Goal: Task Accomplishment & Management: Manage account settings

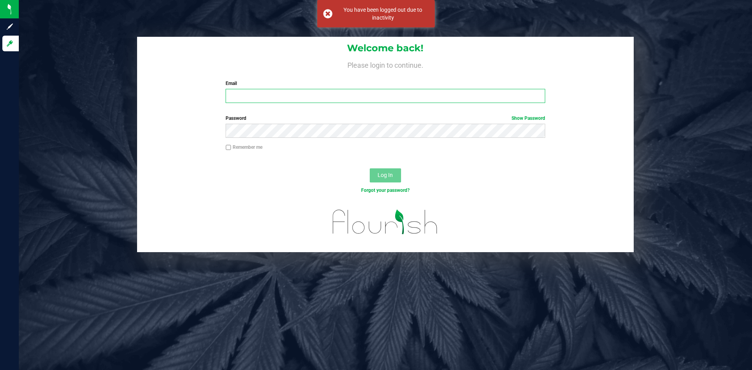
type input "[EMAIL_ADDRESS][DOMAIN_NAME]"
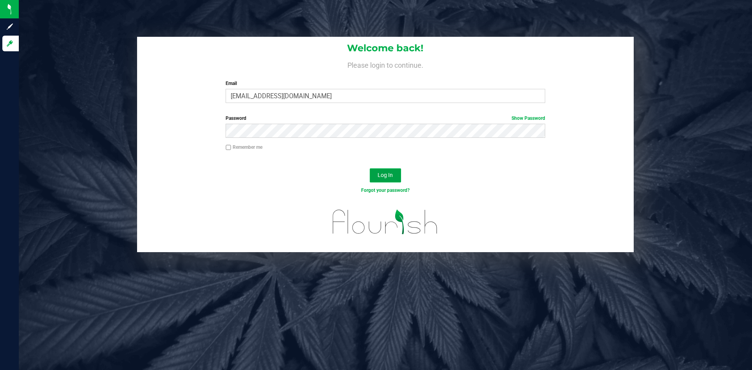
click at [379, 178] on span "Log In" at bounding box center [385, 175] width 15 height 6
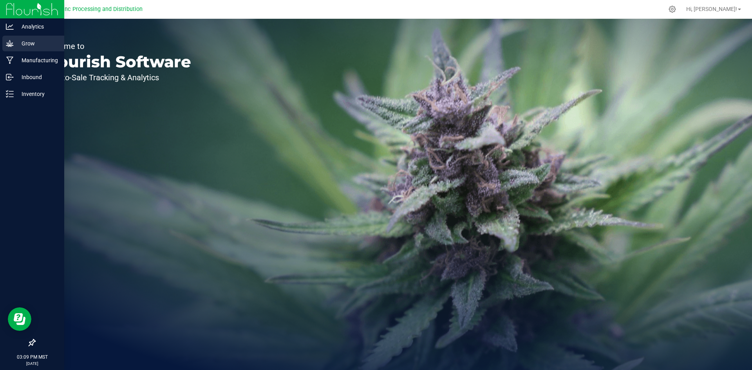
click at [16, 47] on p "Grow" at bounding box center [37, 43] width 47 height 9
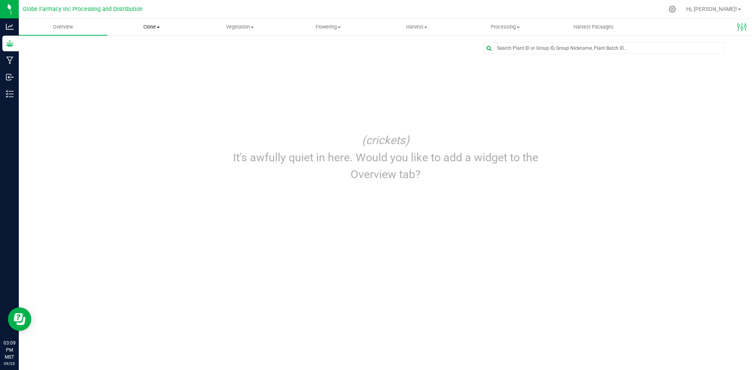
click at [146, 25] on span "Clone" at bounding box center [152, 27] width 88 height 7
click at [142, 55] on span "Cloning groups" at bounding box center [136, 56] width 59 height 7
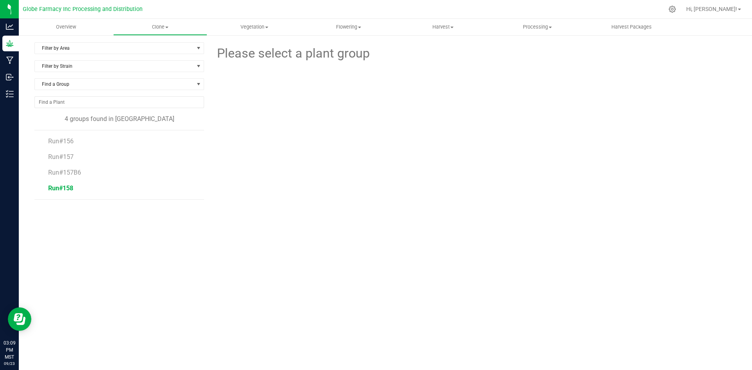
click at [56, 189] on span "Run#158" at bounding box center [60, 187] width 25 height 7
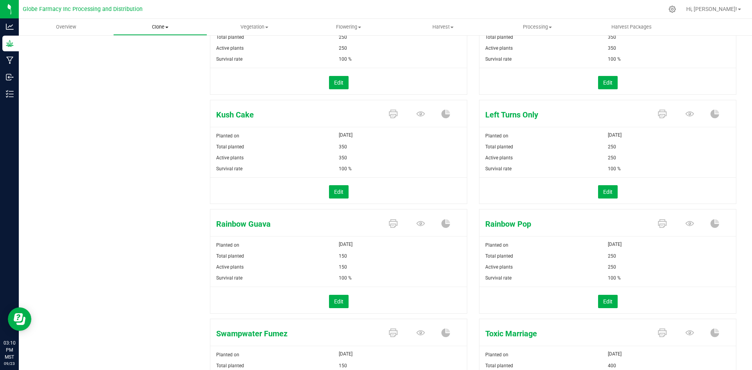
scroll to position [217, 0]
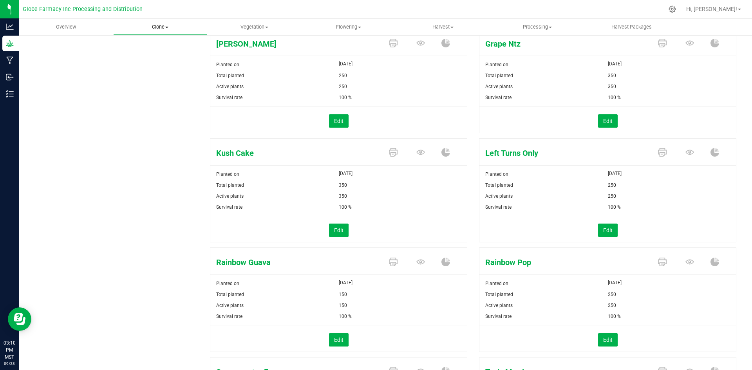
click at [152, 27] on span "Clone" at bounding box center [161, 27] width 94 height 7
click at [148, 54] on span "Cloning groups" at bounding box center [142, 56] width 59 height 7
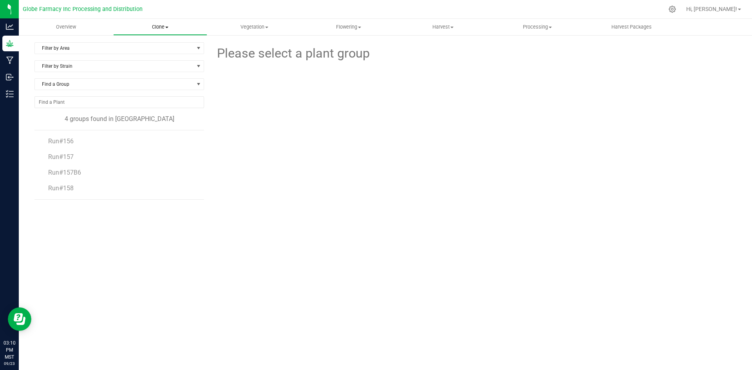
click at [163, 28] on span "Clone" at bounding box center [161, 27] width 94 height 7
click at [159, 43] on li "Create plants" at bounding box center [160, 47] width 94 height 9
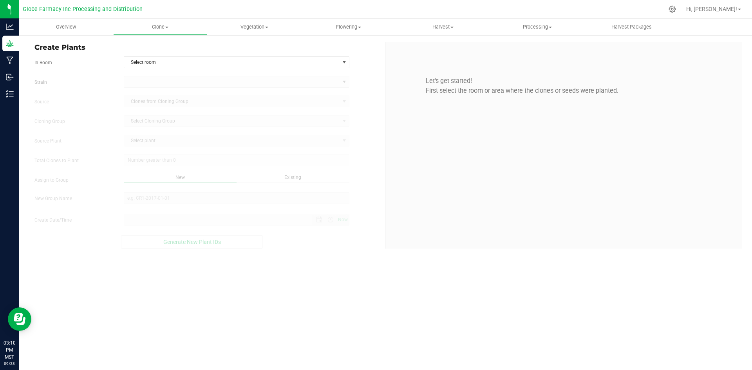
type input "[DATE] 3:10 PM"
click at [151, 63] on span "Select room" at bounding box center [231, 62] width 215 height 11
click at [149, 74] on li "Clone" at bounding box center [236, 76] width 225 height 12
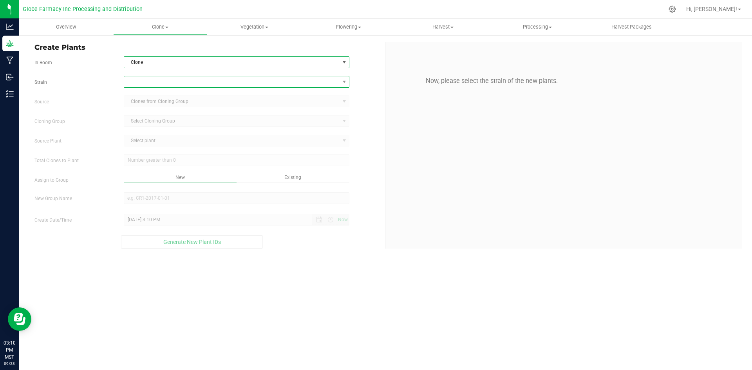
click at [152, 80] on span at bounding box center [231, 81] width 215 height 11
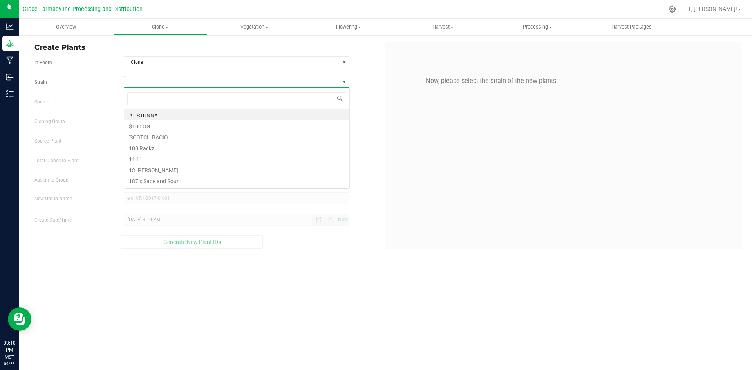
scroll to position [12, 226]
type input "left tu"
click at [143, 118] on li "Left Turns Only" at bounding box center [236, 114] width 225 height 11
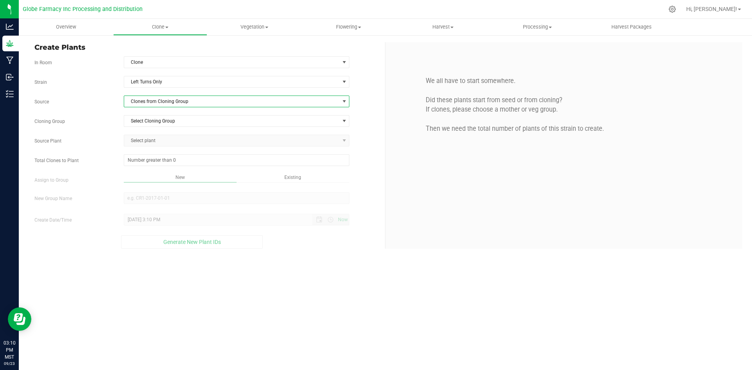
click at [146, 96] on span "Clones from Cloning Group" at bounding box center [231, 101] width 215 height 11
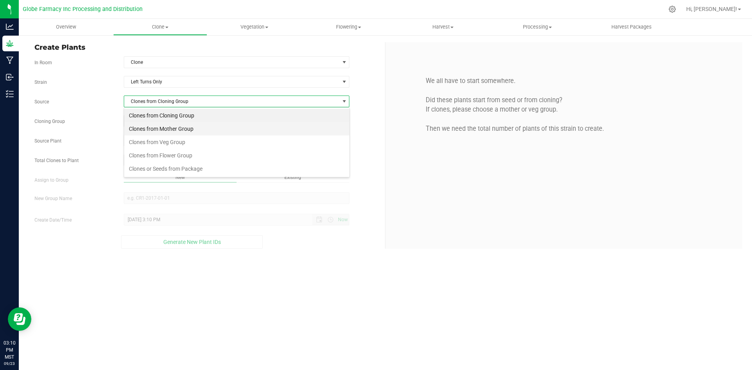
click at [157, 128] on li "Clones from Mother Group" at bounding box center [236, 128] width 225 height 13
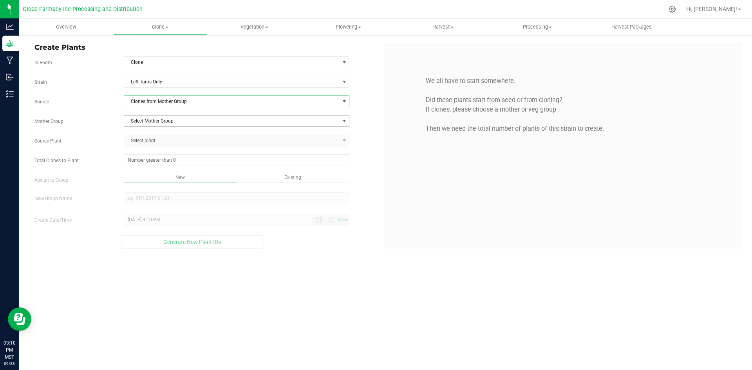
click at [160, 118] on span "Select Mother Group" at bounding box center [231, 121] width 215 height 11
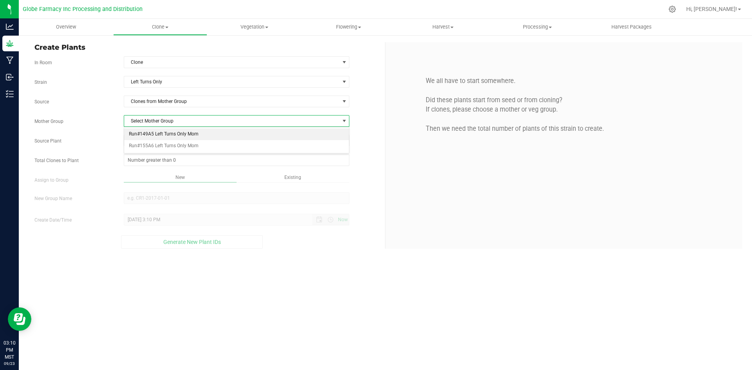
click at [162, 134] on li "Run#149A5 Left Turns Only Mom" at bounding box center [236, 134] width 225 height 12
click at [166, 139] on span "Select plant" at bounding box center [231, 140] width 215 height 11
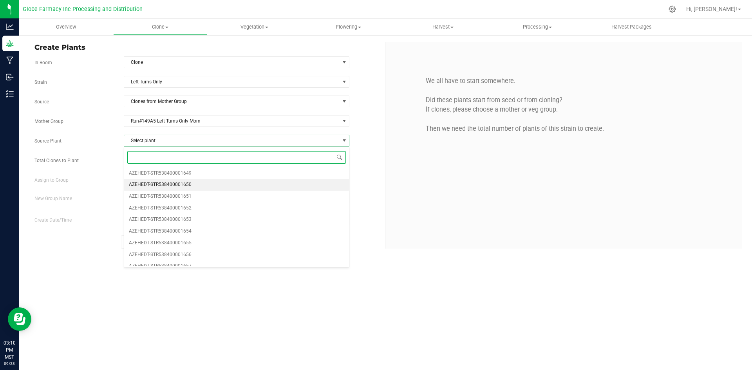
click at [171, 182] on span "AZEHEDT-STR538400001650" at bounding box center [160, 185] width 63 height 10
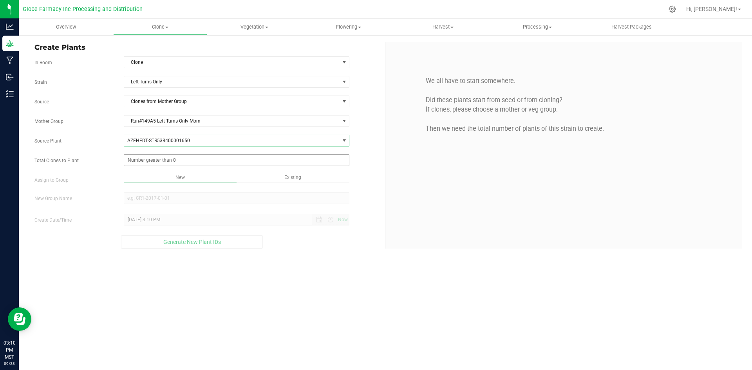
click at [159, 161] on span at bounding box center [237, 160] width 226 height 12
type input "50"
click at [318, 239] on div "Overview Clone Create plants Cloning groups Cloning plants Apply to plants Vege…" at bounding box center [385, 194] width 733 height 351
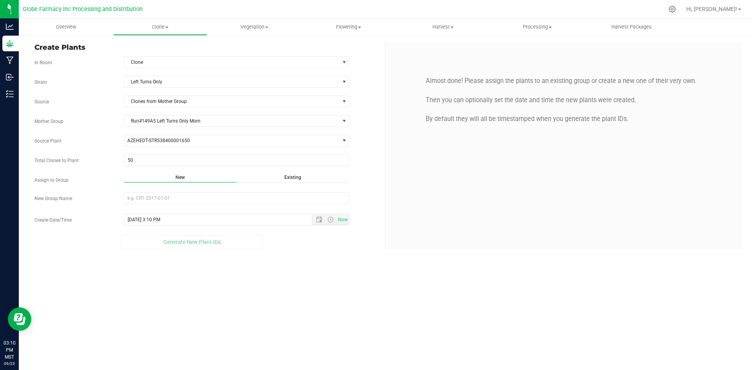
click at [282, 179] on div "Existing" at bounding box center [293, 178] width 113 height 9
click at [279, 199] on span "Select Plant Group" at bounding box center [231, 198] width 215 height 11
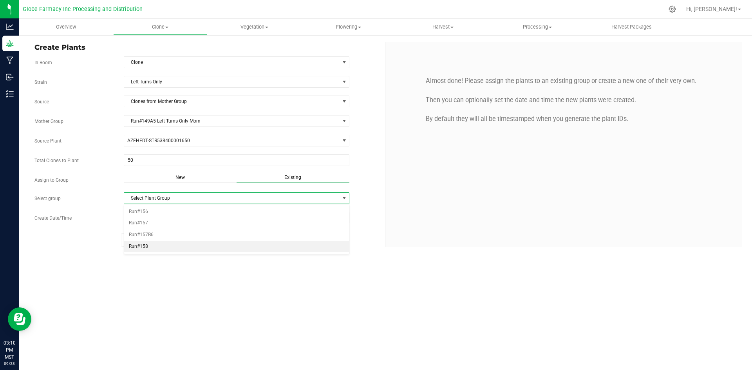
click at [152, 245] on li "Run#158" at bounding box center [236, 247] width 225 height 12
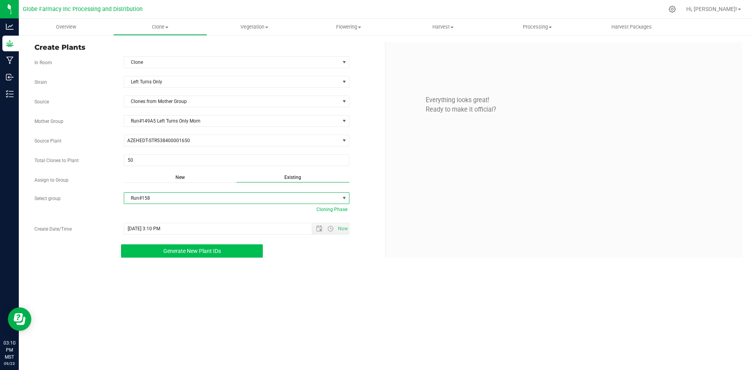
click at [151, 250] on button "Generate New Plant IDs" at bounding box center [192, 250] width 142 height 13
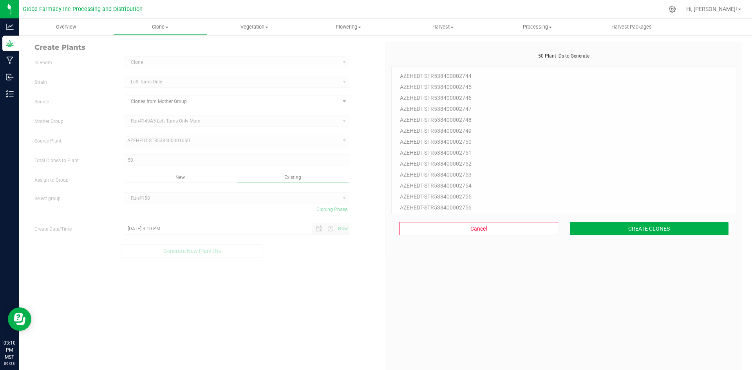
scroll to position [24, 0]
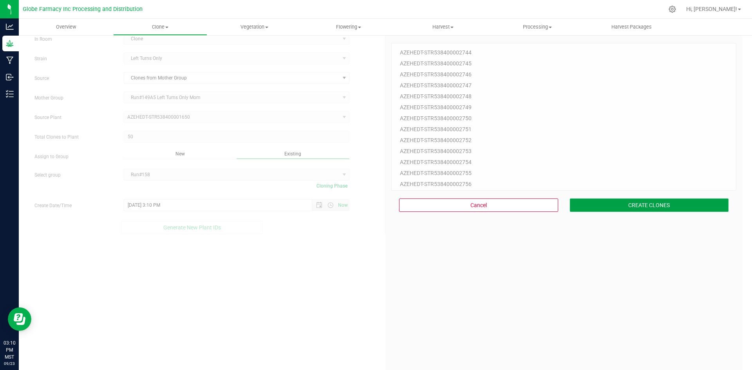
click at [609, 201] on button "CREATE CLONES" at bounding box center [649, 205] width 159 height 13
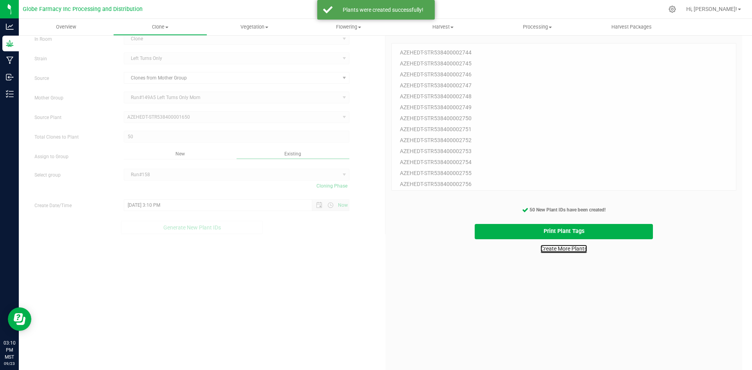
click at [564, 251] on link "Create More Plants" at bounding box center [564, 249] width 47 height 8
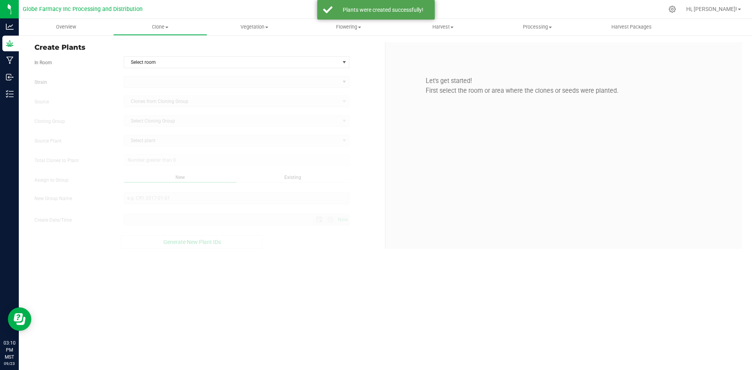
type input "[DATE] 3:10 PM"
click at [165, 28] on span "Clone" at bounding box center [161, 27] width 94 height 7
click at [154, 54] on span "Cloning groups" at bounding box center [142, 56] width 59 height 7
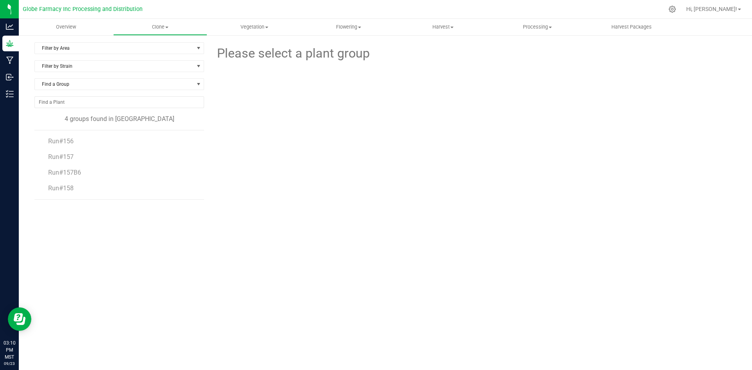
drag, startPoint x: 645, startPoint y: 207, endPoint x: 582, endPoint y: 210, distance: 62.3
click at [645, 207] on div "Please select a plant group" at bounding box center [473, 159] width 526 height 235
click at [57, 186] on span "Run#158" at bounding box center [60, 187] width 25 height 7
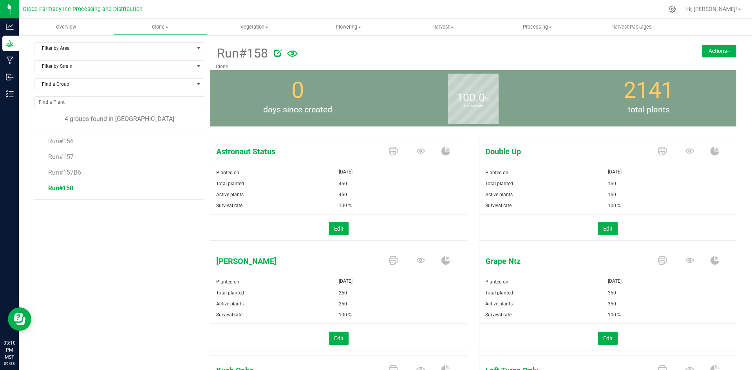
click at [721, 51] on button "Actions" at bounding box center [719, 51] width 34 height 13
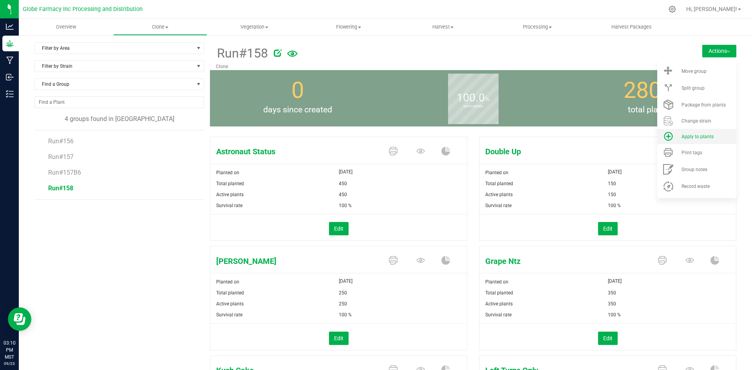
click at [703, 137] on span "Apply to plants" at bounding box center [698, 136] width 32 height 5
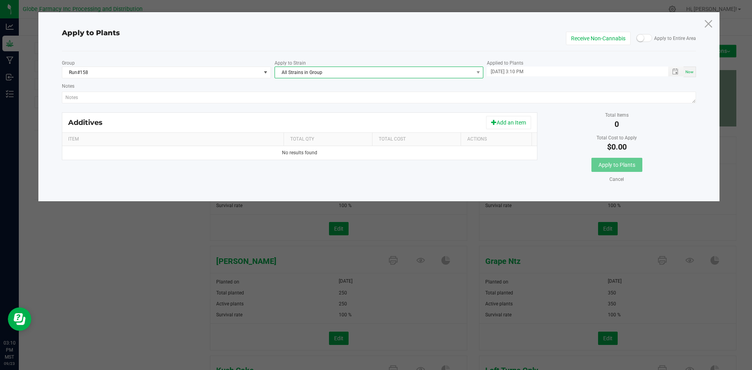
click at [381, 71] on span "All Strains in Group" at bounding box center [374, 72] width 199 height 11
click at [325, 170] on li "Left Turns Only" at bounding box center [379, 170] width 208 height 11
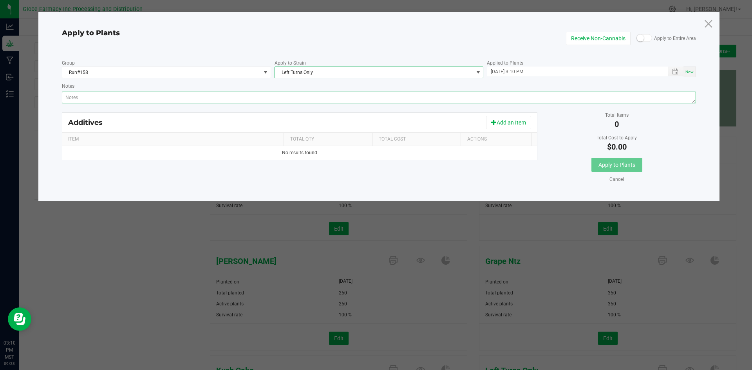
click at [313, 97] on textarea "Notes" at bounding box center [379, 98] width 635 height 12
paste textarea "Calcium Nitrate, Monopotassium Phosphate, [MEDICAL_DATA], Iron Edta, Sodium Mol…"
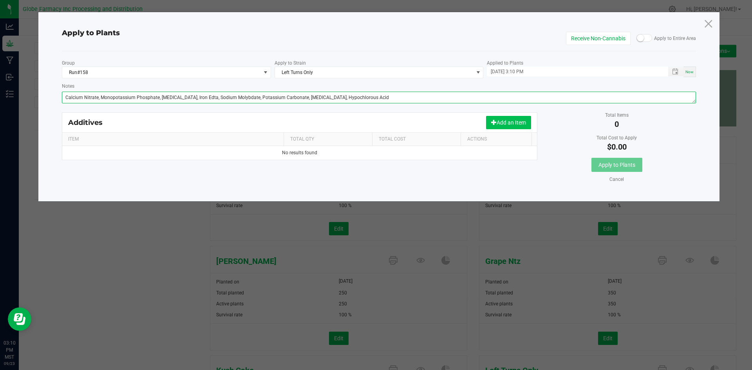
type textarea "Calcium Nitrate, Monopotassium Phosphate, [MEDICAL_DATA], Iron Edta, Sodium Mol…"
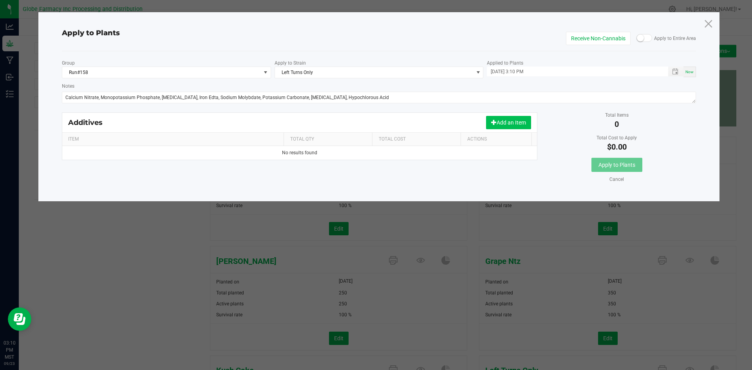
click at [508, 128] on button "Add an Item" at bounding box center [508, 122] width 45 height 13
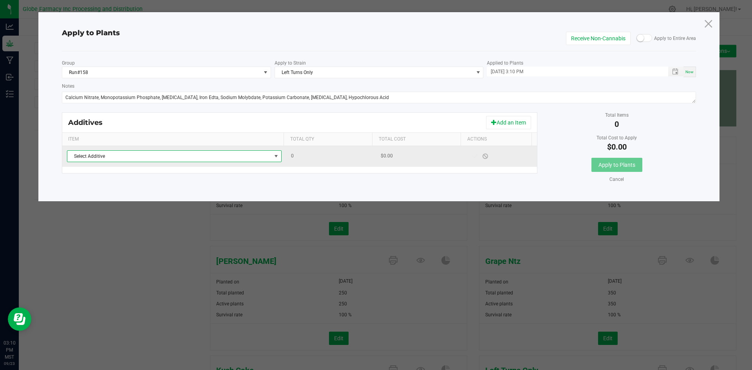
click at [257, 155] on span "Select Additive" at bounding box center [169, 156] width 204 height 11
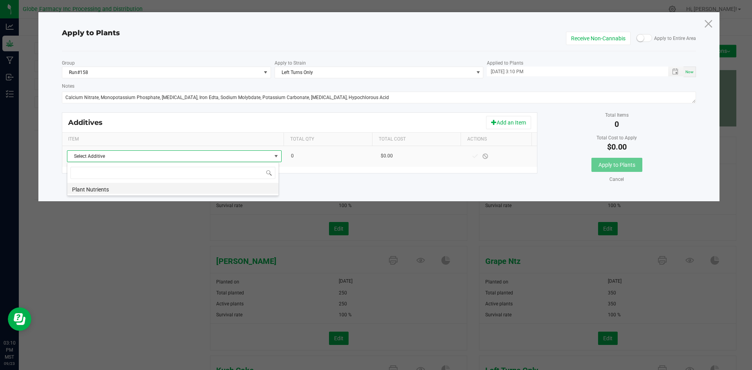
scroll to position [12, 212]
click at [249, 187] on li "Plant Nutrients" at bounding box center [172, 188] width 211 height 11
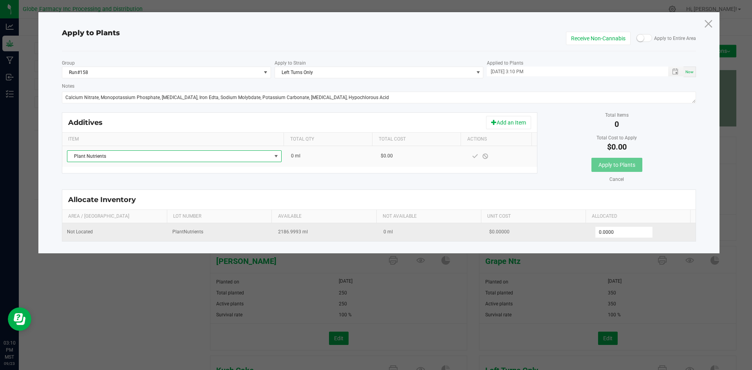
click at [576, 225] on td "$0.00000" at bounding box center [538, 232] width 106 height 18
click at [599, 230] on input "0" at bounding box center [624, 232] width 58 height 11
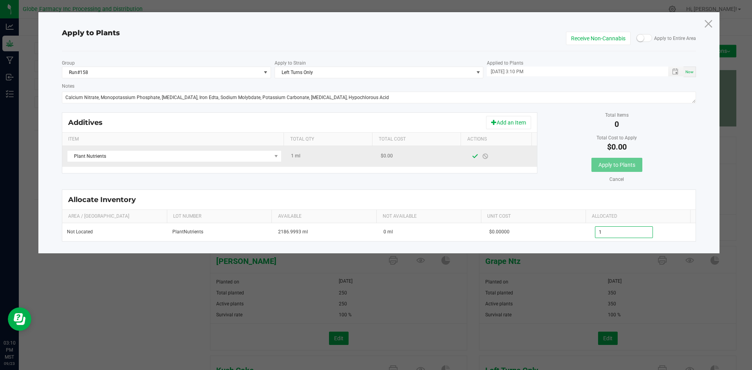
type input "1.0000"
click at [472, 157] on span at bounding box center [475, 156] width 6 height 6
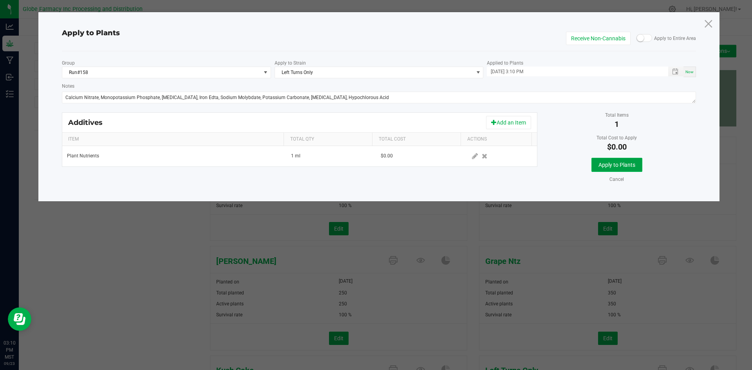
click at [600, 162] on span "Apply to Plants" at bounding box center [616, 165] width 37 height 6
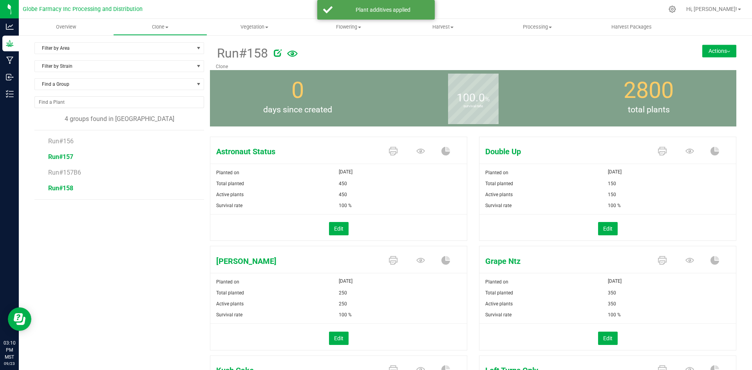
click at [71, 154] on span "Run#157" at bounding box center [60, 156] width 25 height 7
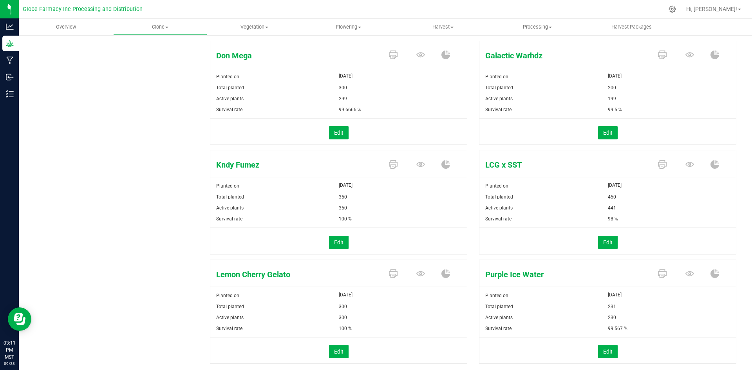
scroll to position [335, 0]
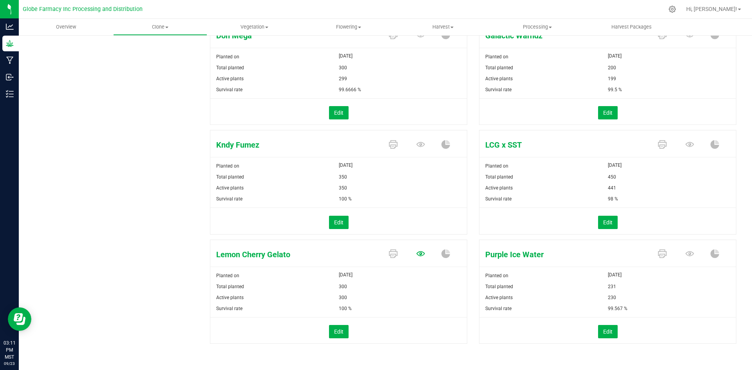
click at [417, 252] on icon at bounding box center [420, 253] width 9 height 5
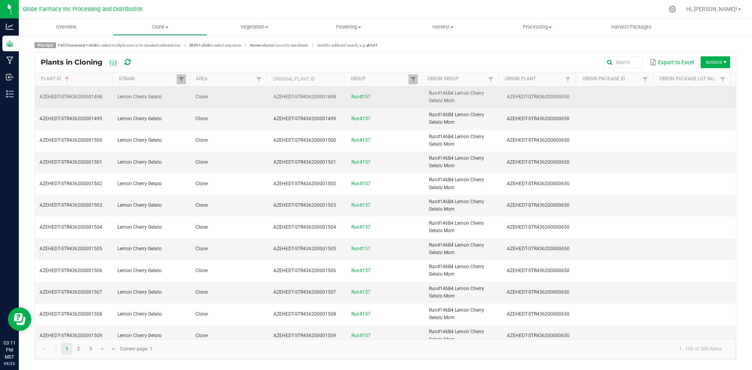
click at [209, 98] on td "Clone" at bounding box center [230, 98] width 78 height 22
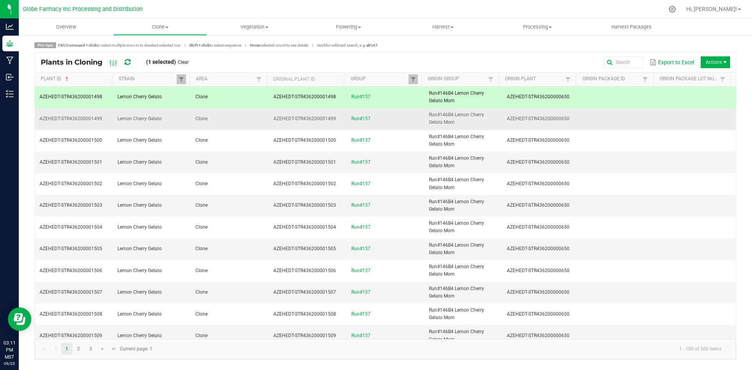
click at [217, 120] on td "Clone" at bounding box center [230, 119] width 78 height 22
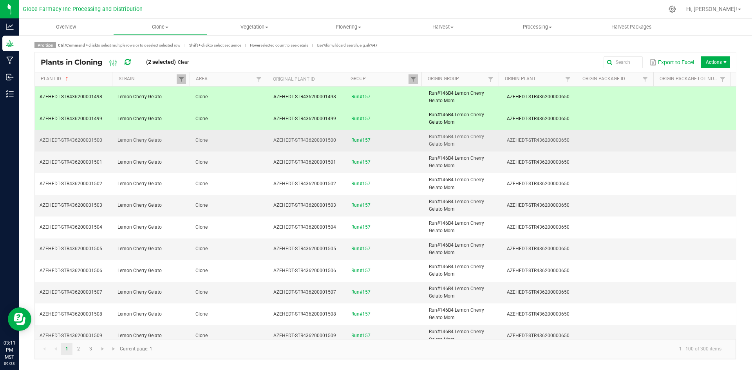
click at [228, 145] on td "Clone" at bounding box center [230, 141] width 78 height 22
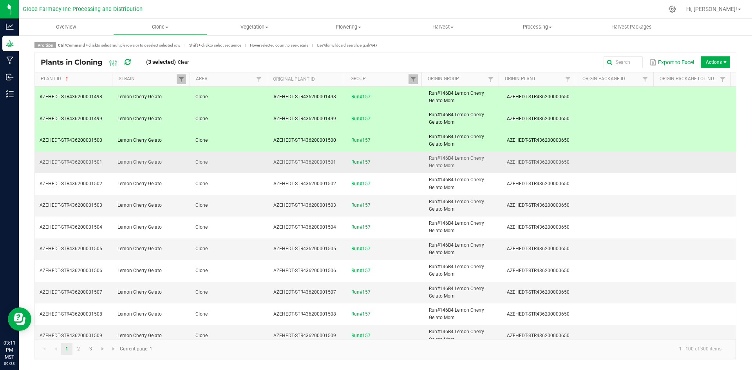
click at [232, 166] on td "Clone" at bounding box center [230, 163] width 78 height 22
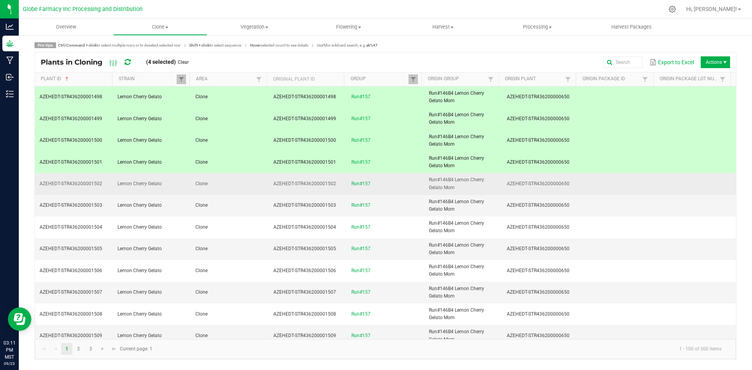
click at [232, 182] on td "Clone" at bounding box center [230, 184] width 78 height 22
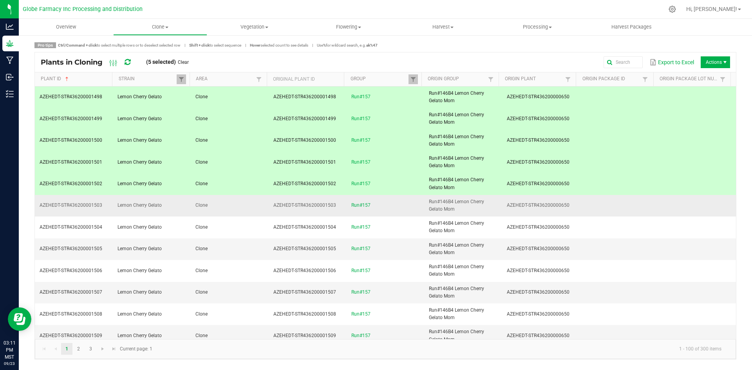
click at [231, 198] on td "Clone" at bounding box center [230, 206] width 78 height 22
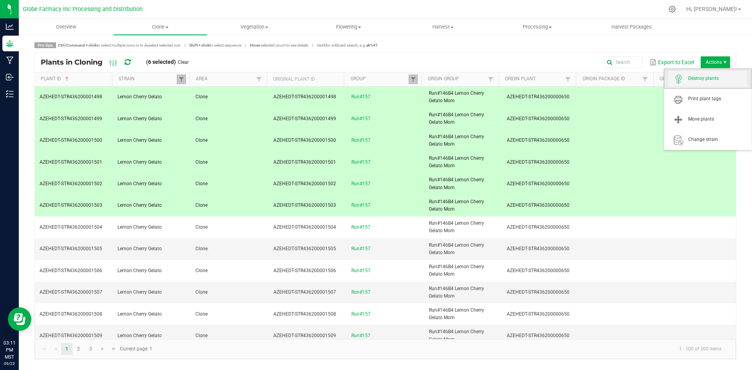
click at [702, 78] on span "Destroy plants" at bounding box center [717, 78] width 59 height 7
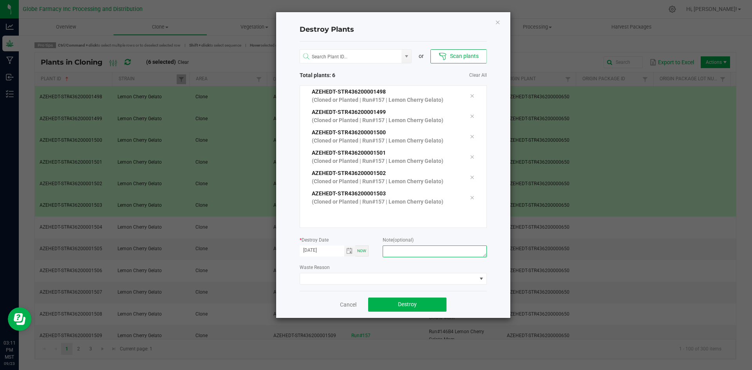
click at [413, 252] on textarea at bounding box center [435, 252] width 104 height 12
type textarea "[MEDICAL_DATA] coffee/trash"
click at [435, 305] on button "Destroy" at bounding box center [407, 305] width 78 height 14
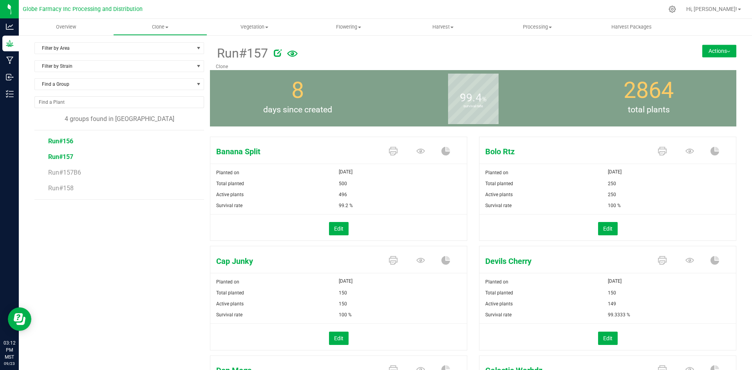
click at [60, 142] on span "Run#156" at bounding box center [60, 140] width 25 height 7
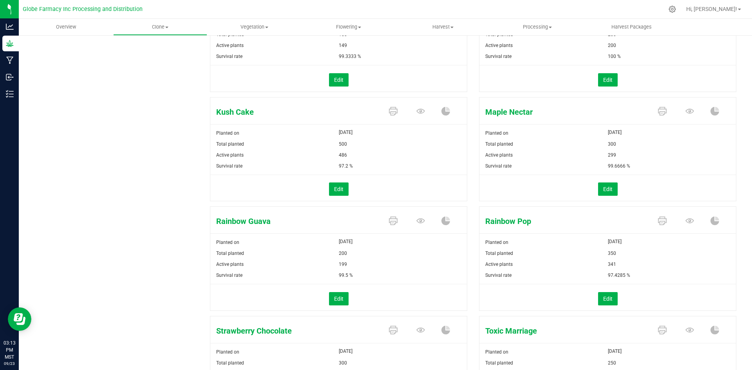
scroll to position [217, 0]
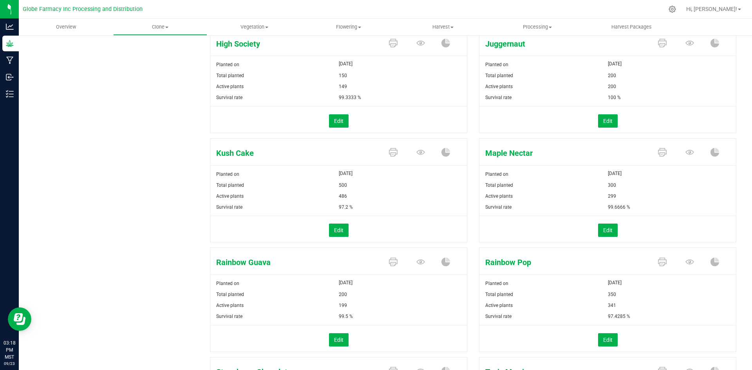
click at [150, 93] on div "Filter by Area Filter by Area All Clone Filter by Strain Find a Group 4 groups …" at bounding box center [121, 153] width 175 height 656
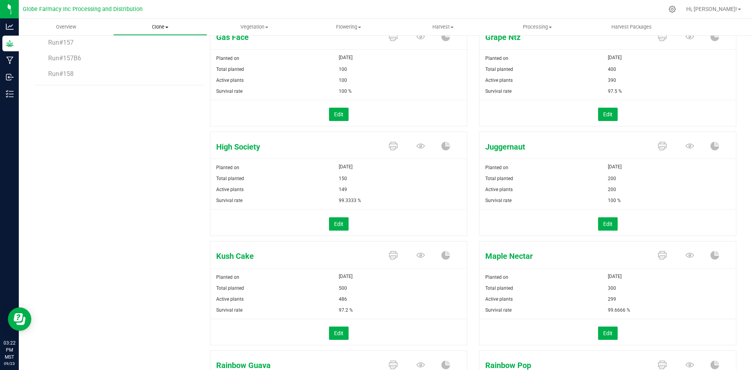
scroll to position [100, 0]
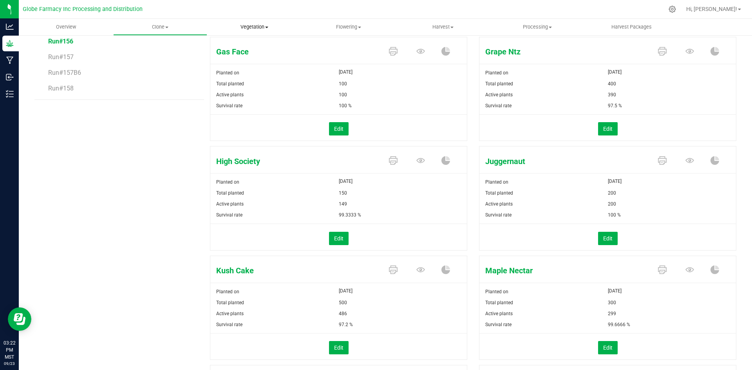
click at [249, 28] on span "Vegetation" at bounding box center [255, 27] width 94 height 7
